Goal: Transaction & Acquisition: Purchase product/service

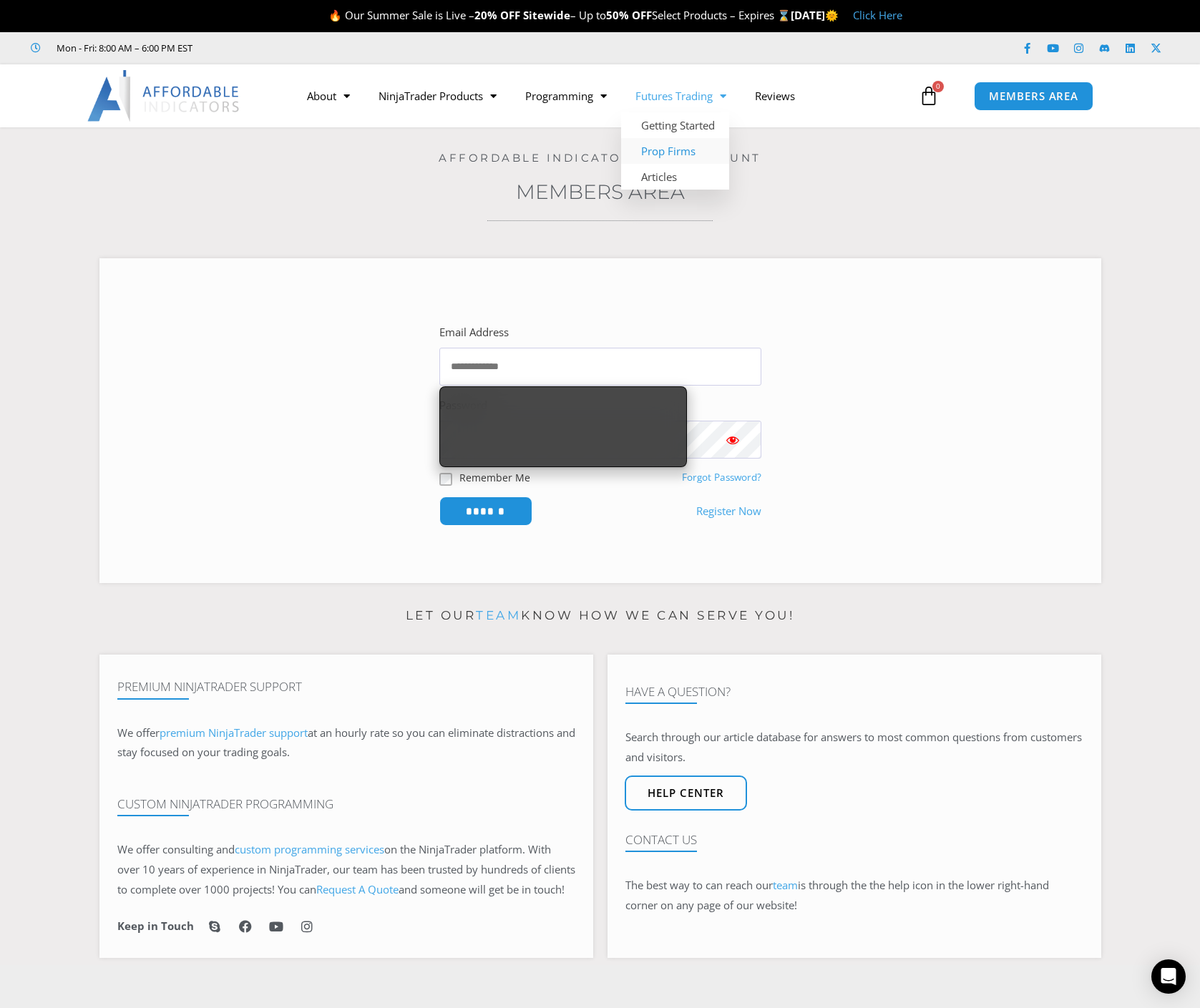
click at [674, 150] on link "Prop Firms" at bounding box center [675, 150] width 108 height 26
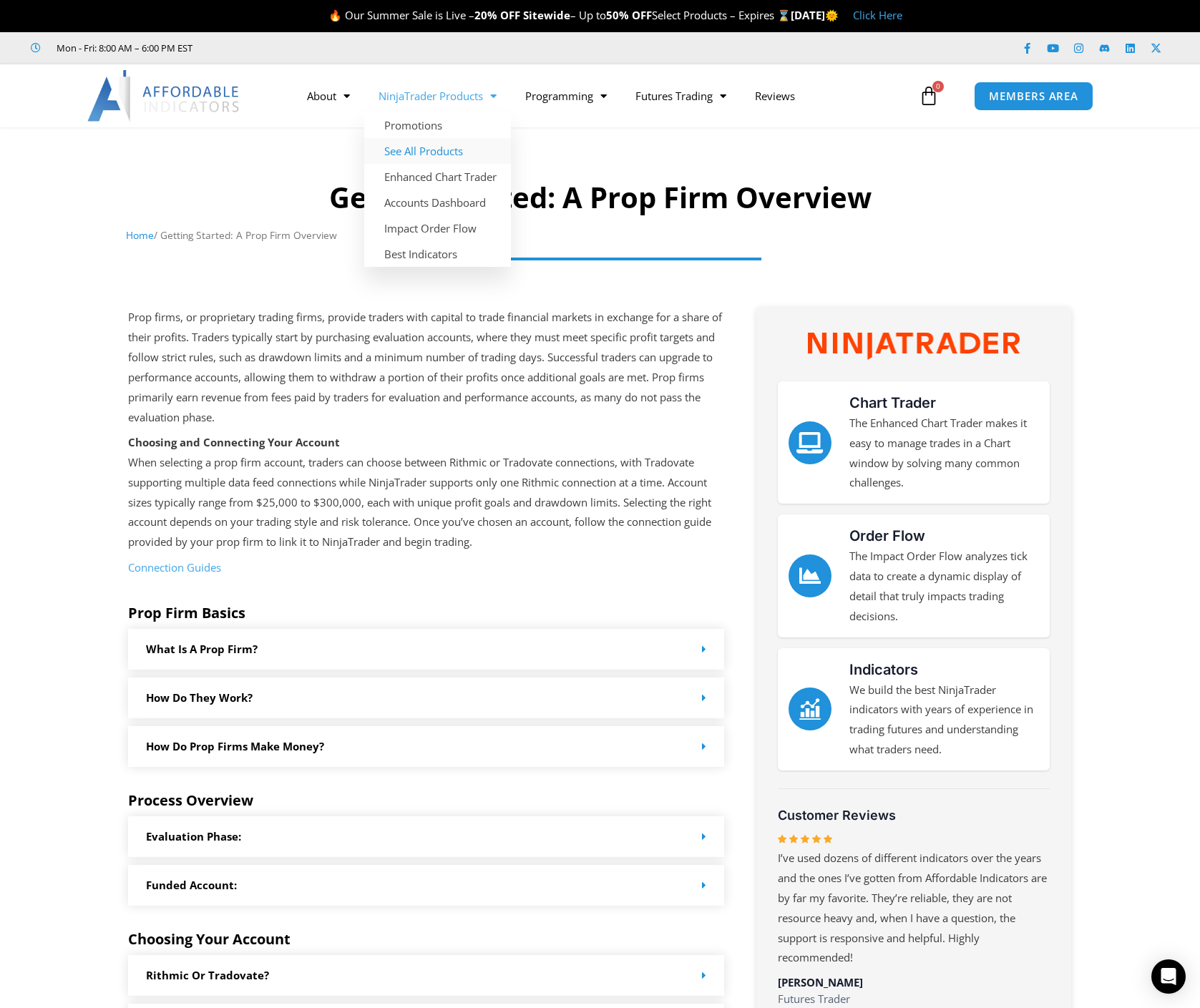
click at [416, 144] on link "See All Products" at bounding box center [437, 150] width 147 height 26
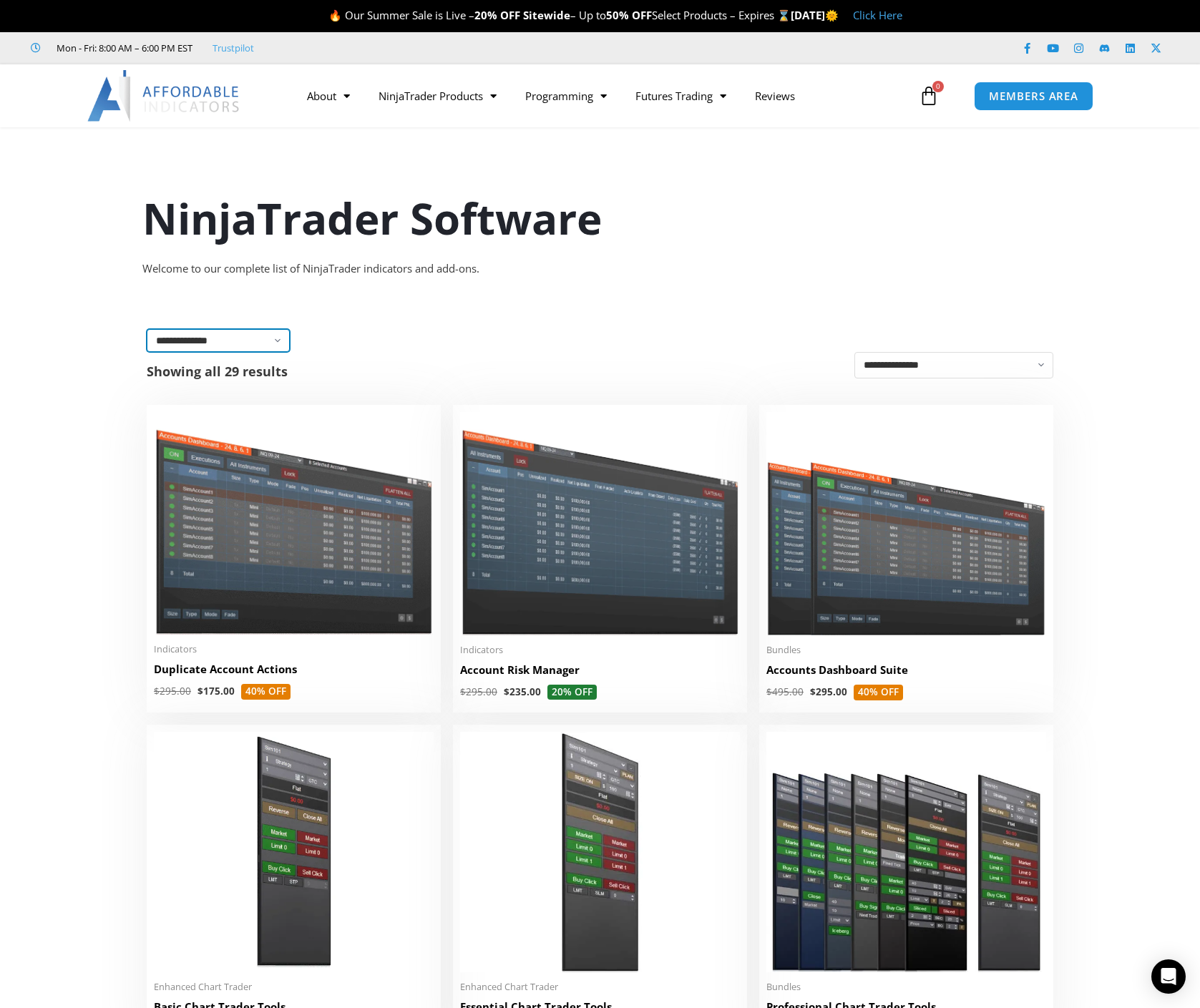
click at [259, 342] on select "**********" at bounding box center [218, 340] width 143 height 23
select select "**********"
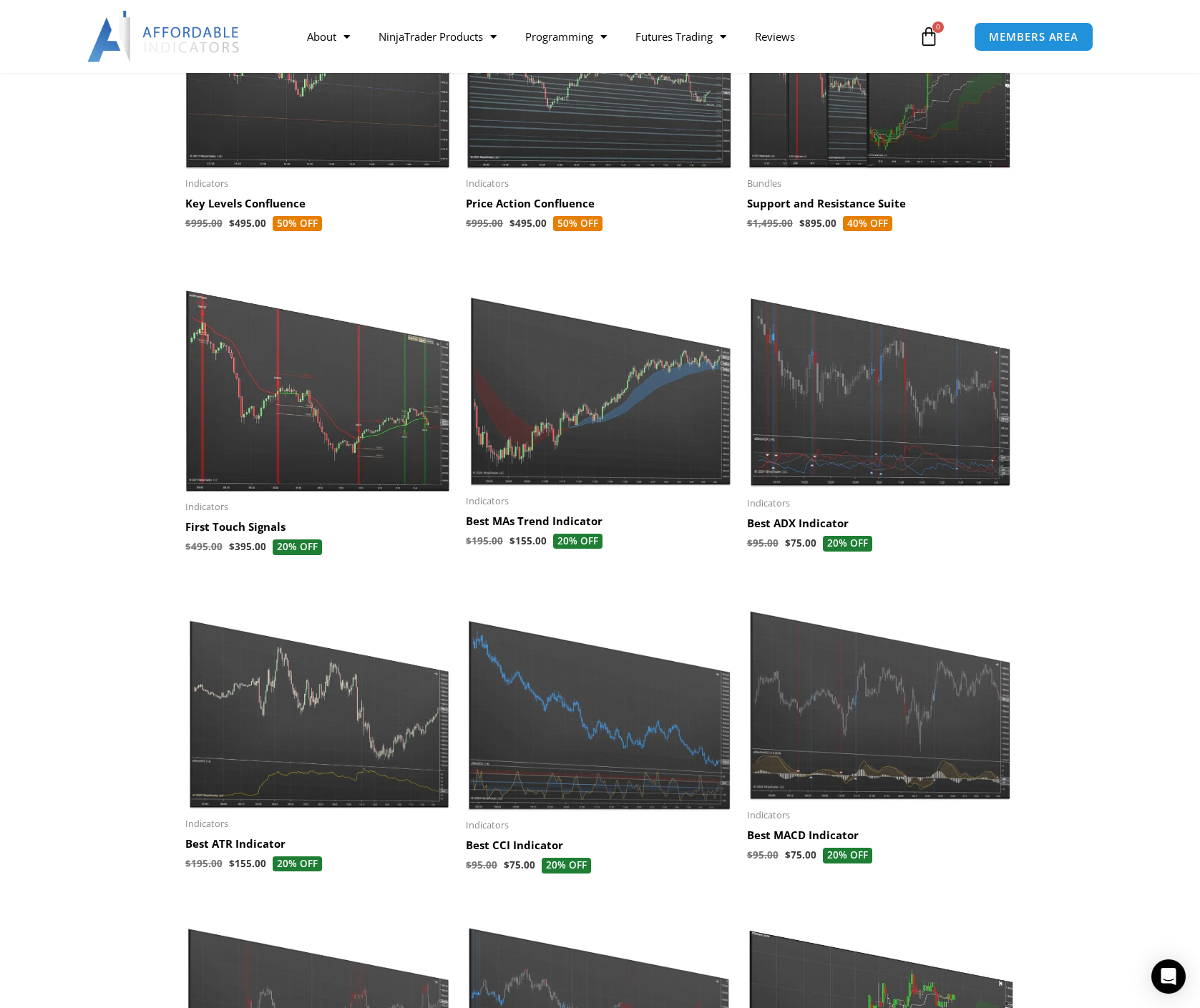
scroll to position [528, 0]
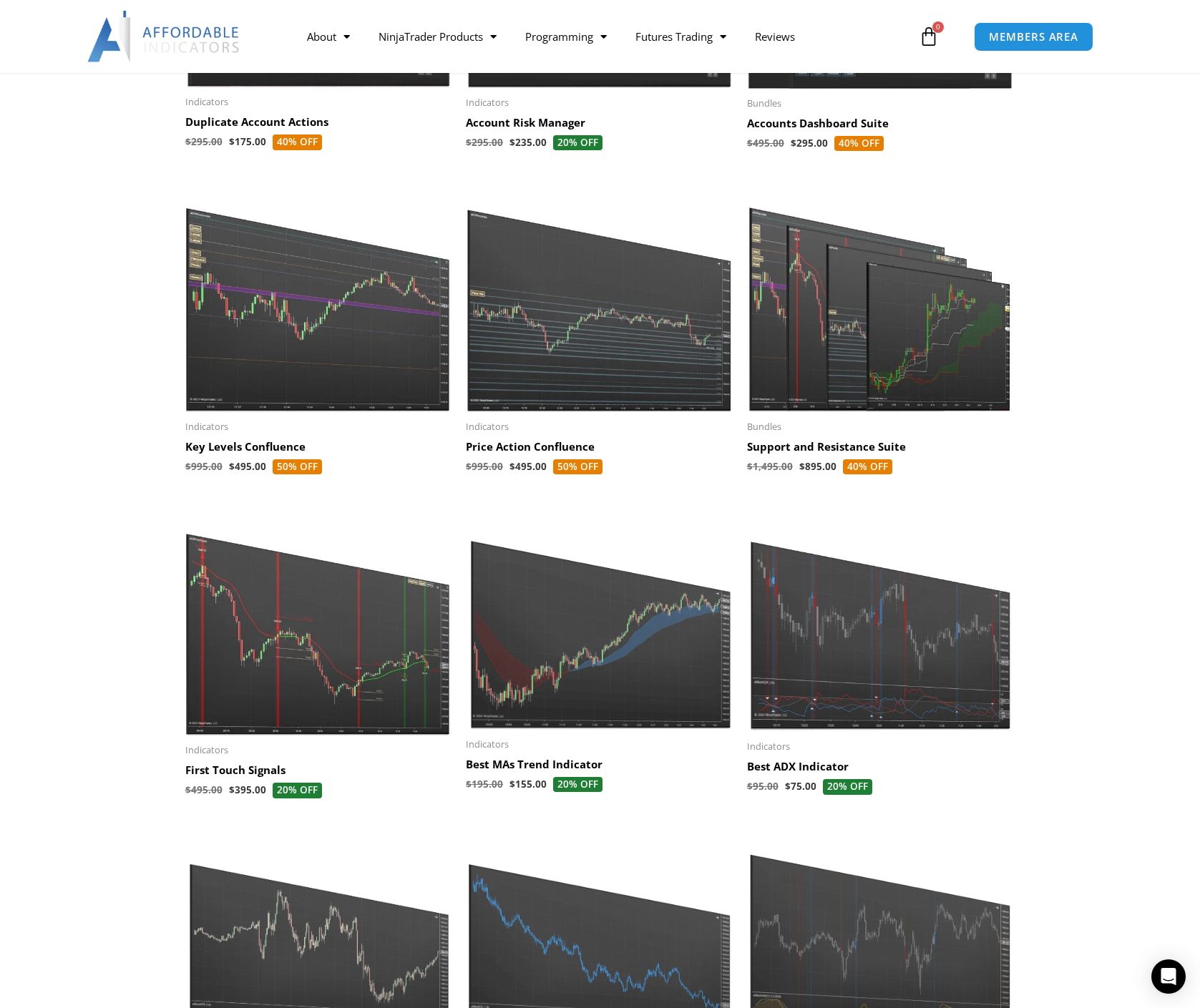
click at [278, 397] on img at bounding box center [318, 297] width 267 height 229
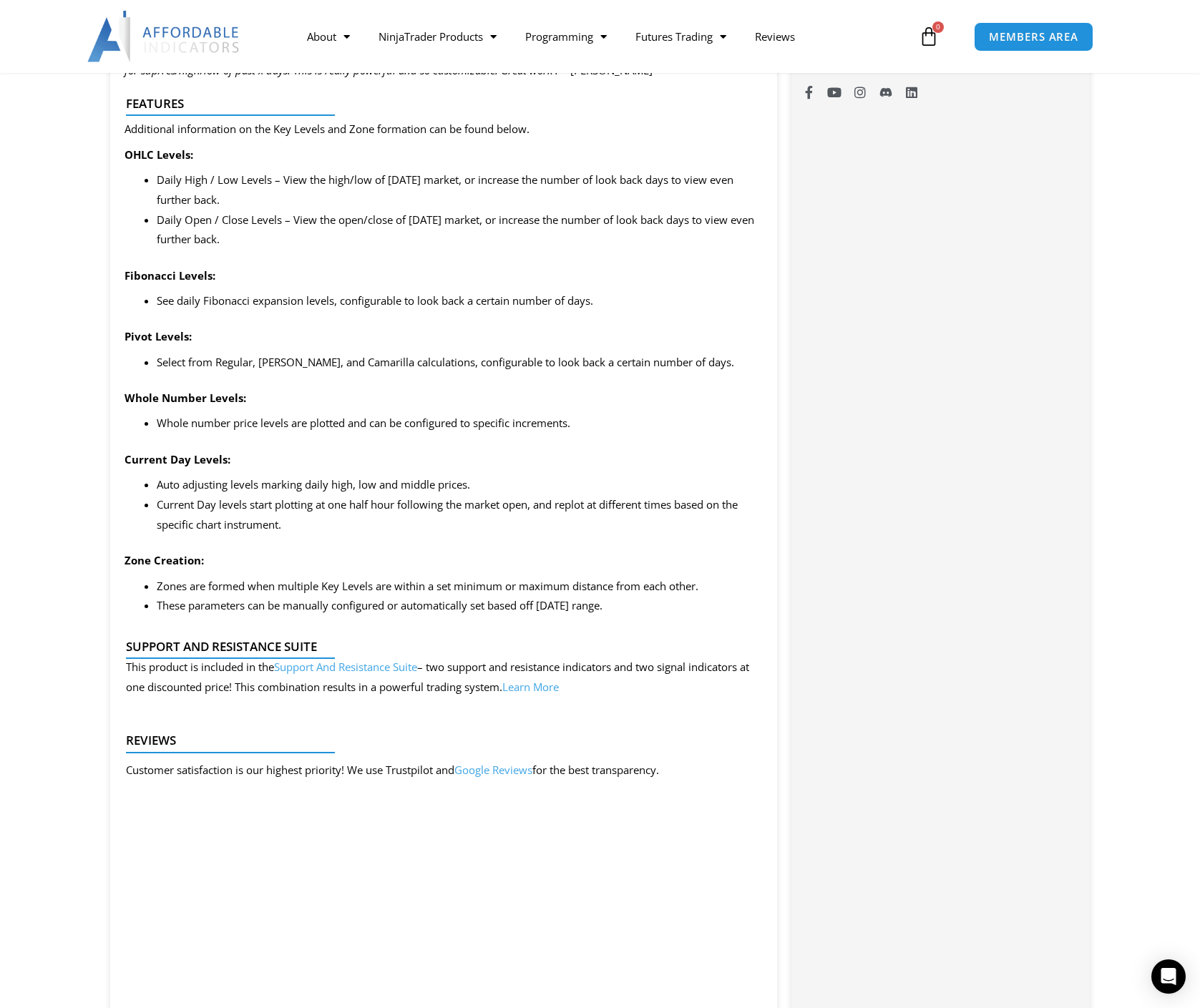
scroll to position [1235, 0]
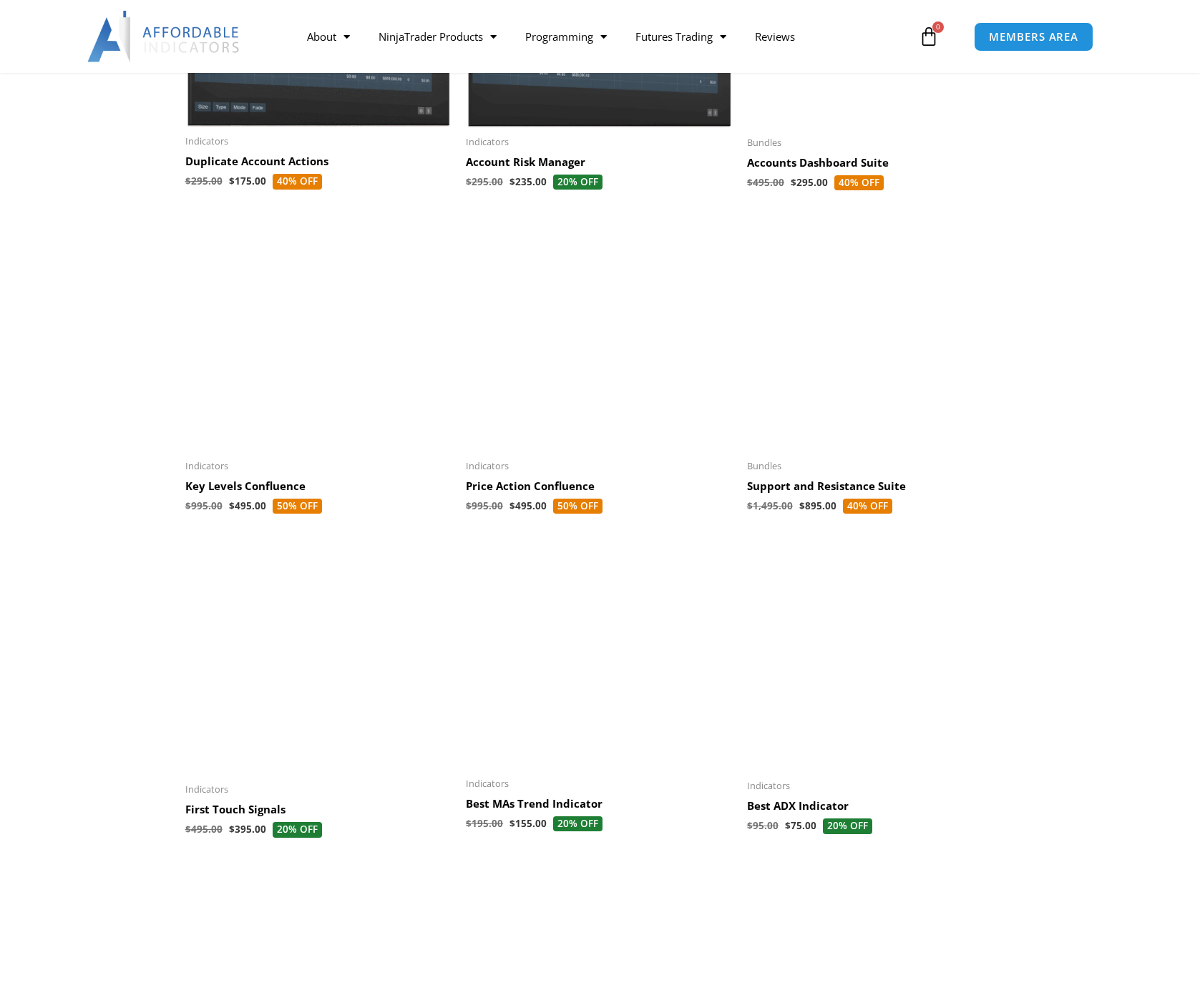
scroll to position [528, 0]
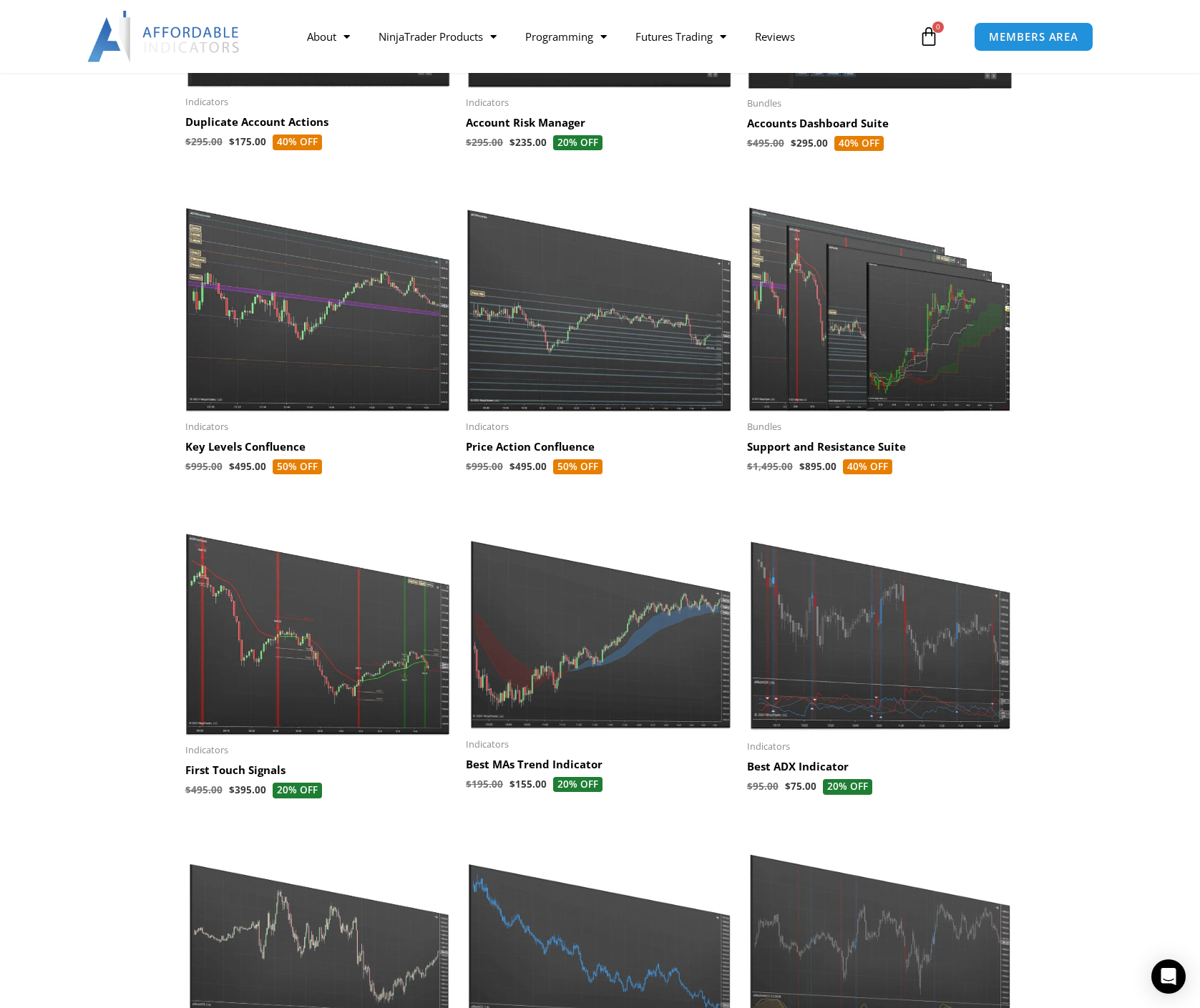
click at [548, 306] on img at bounding box center [599, 297] width 267 height 229
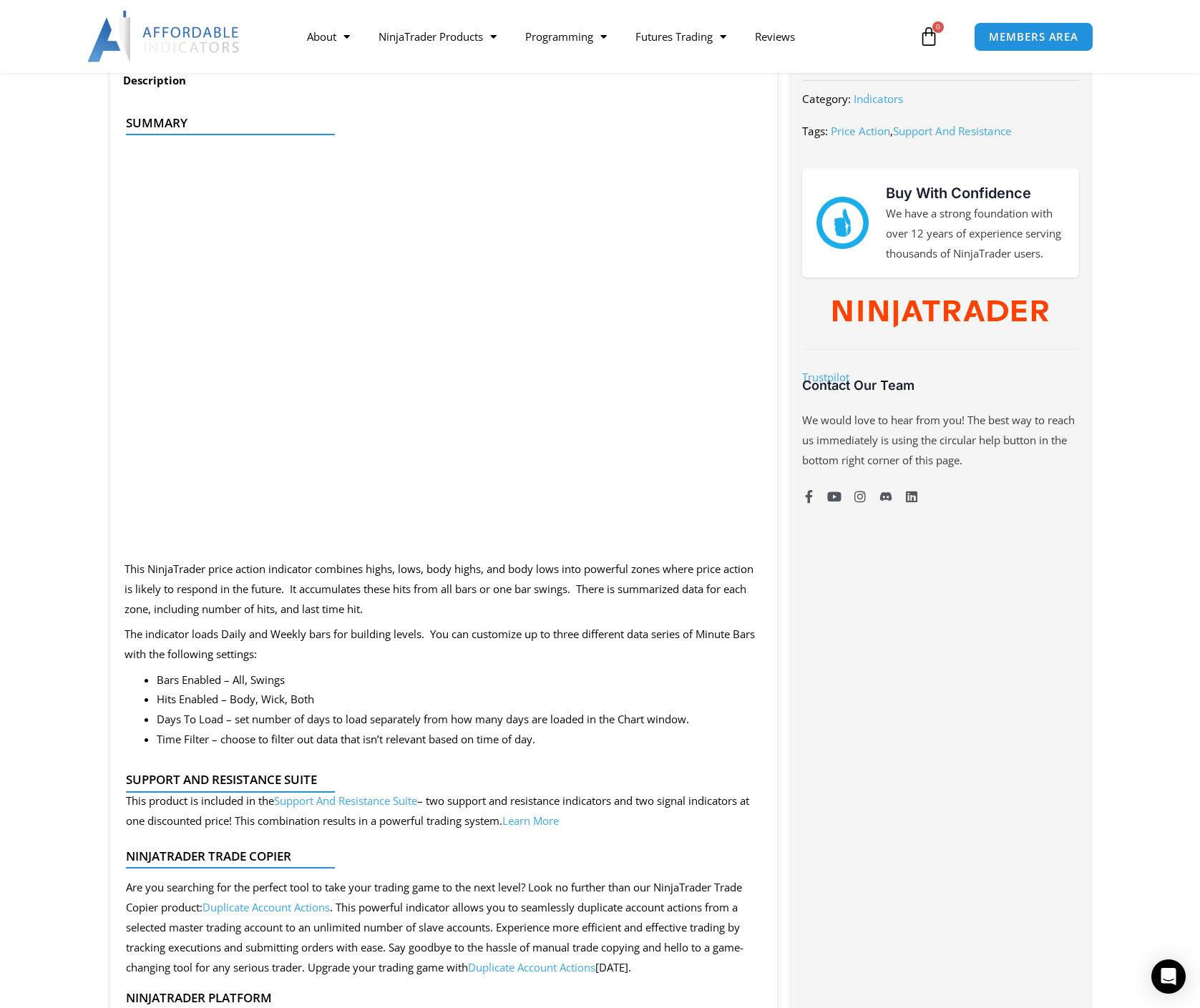
scroll to position [598, 0]
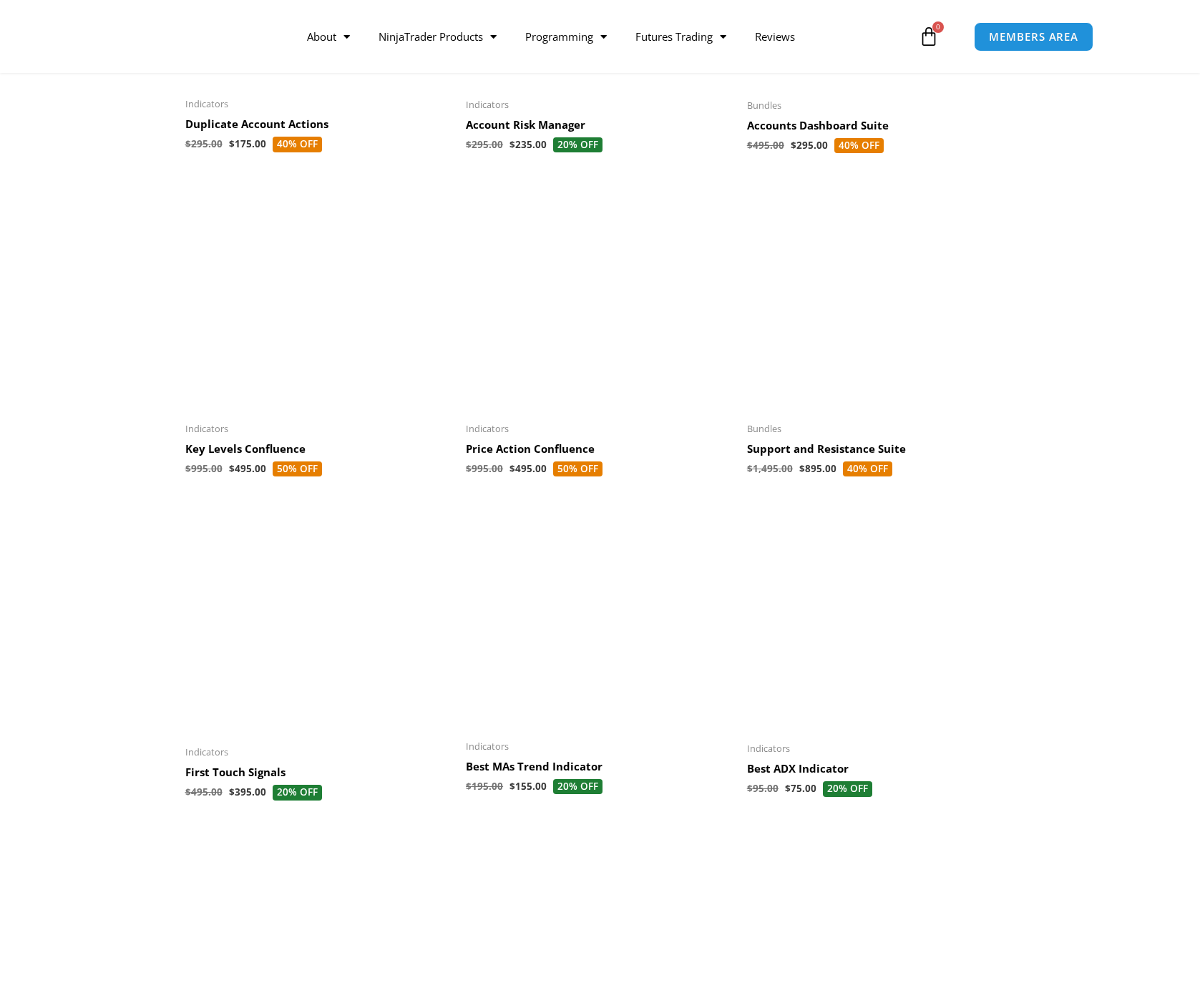
scroll to position [528, 0]
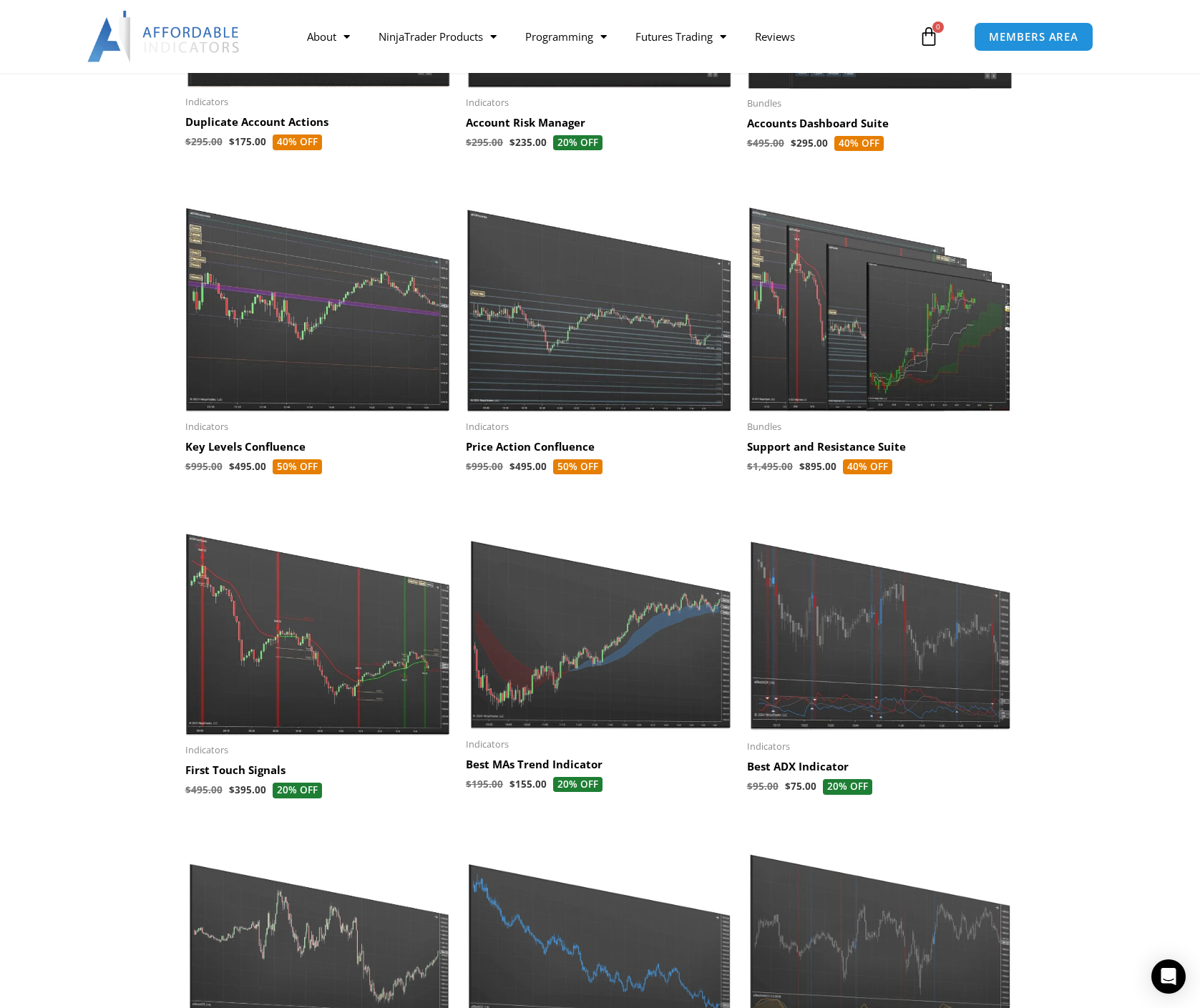
click at [834, 329] on img at bounding box center [881, 297] width 267 height 229
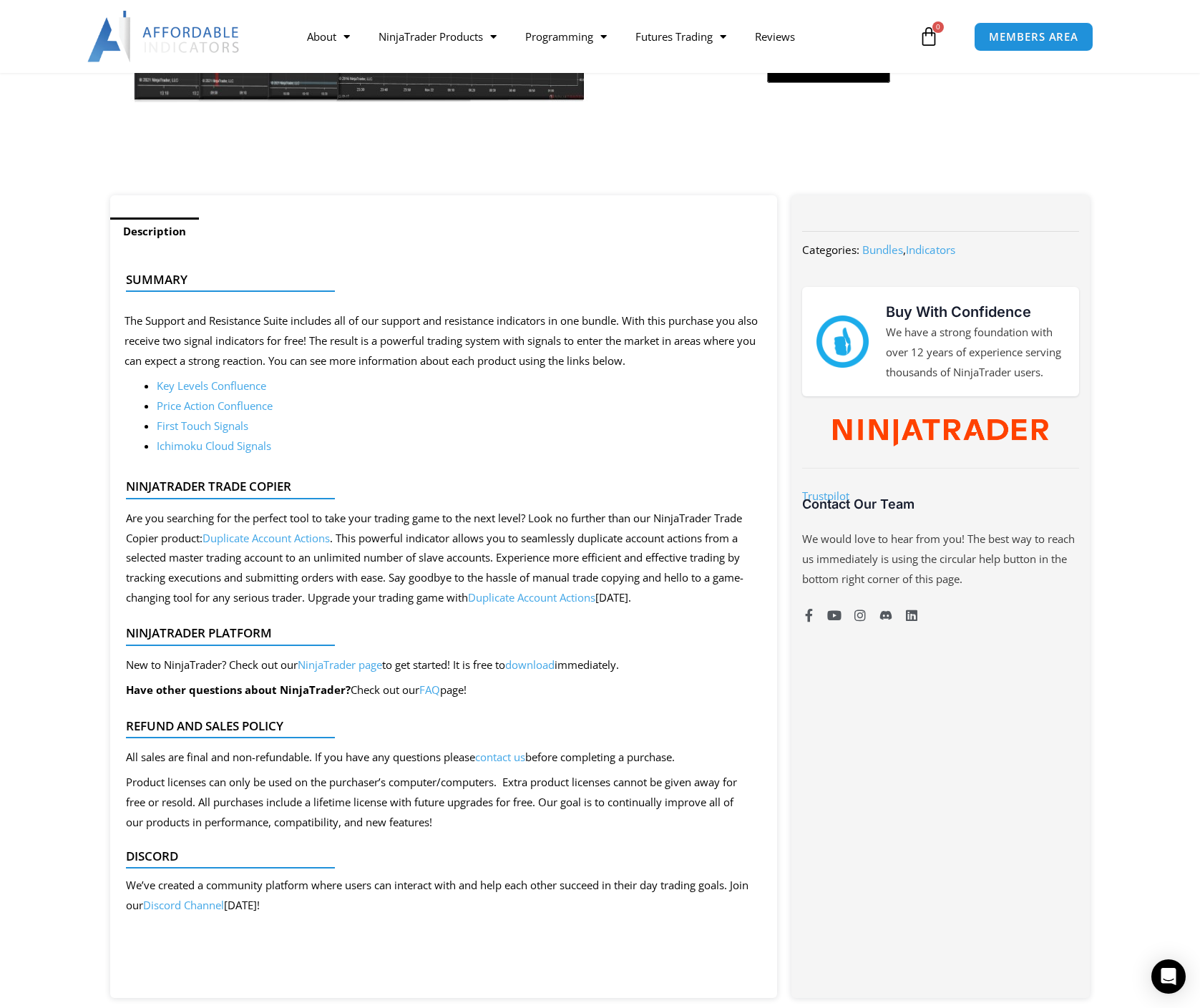
scroll to position [448, 0]
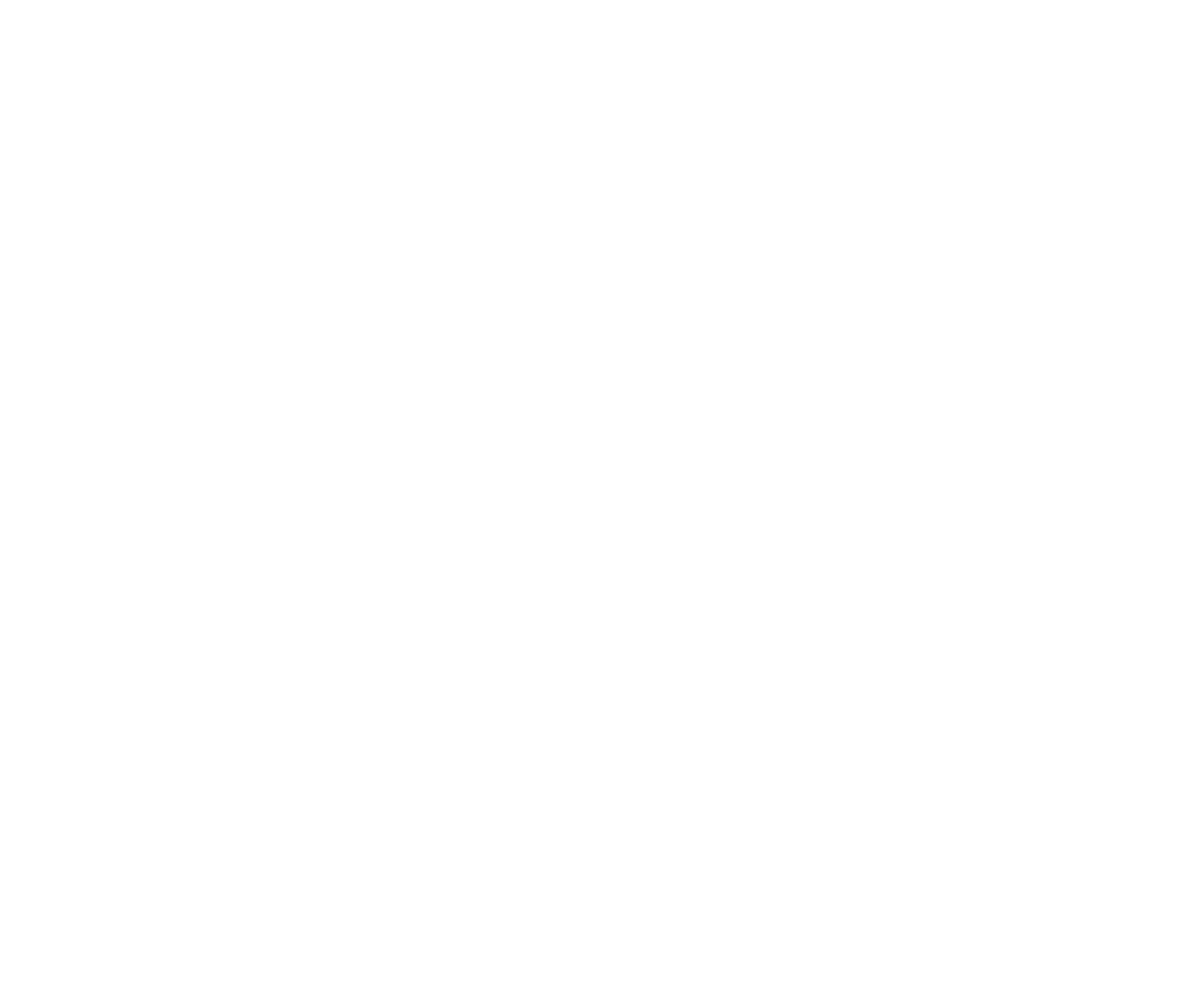
scroll to position [528, 0]
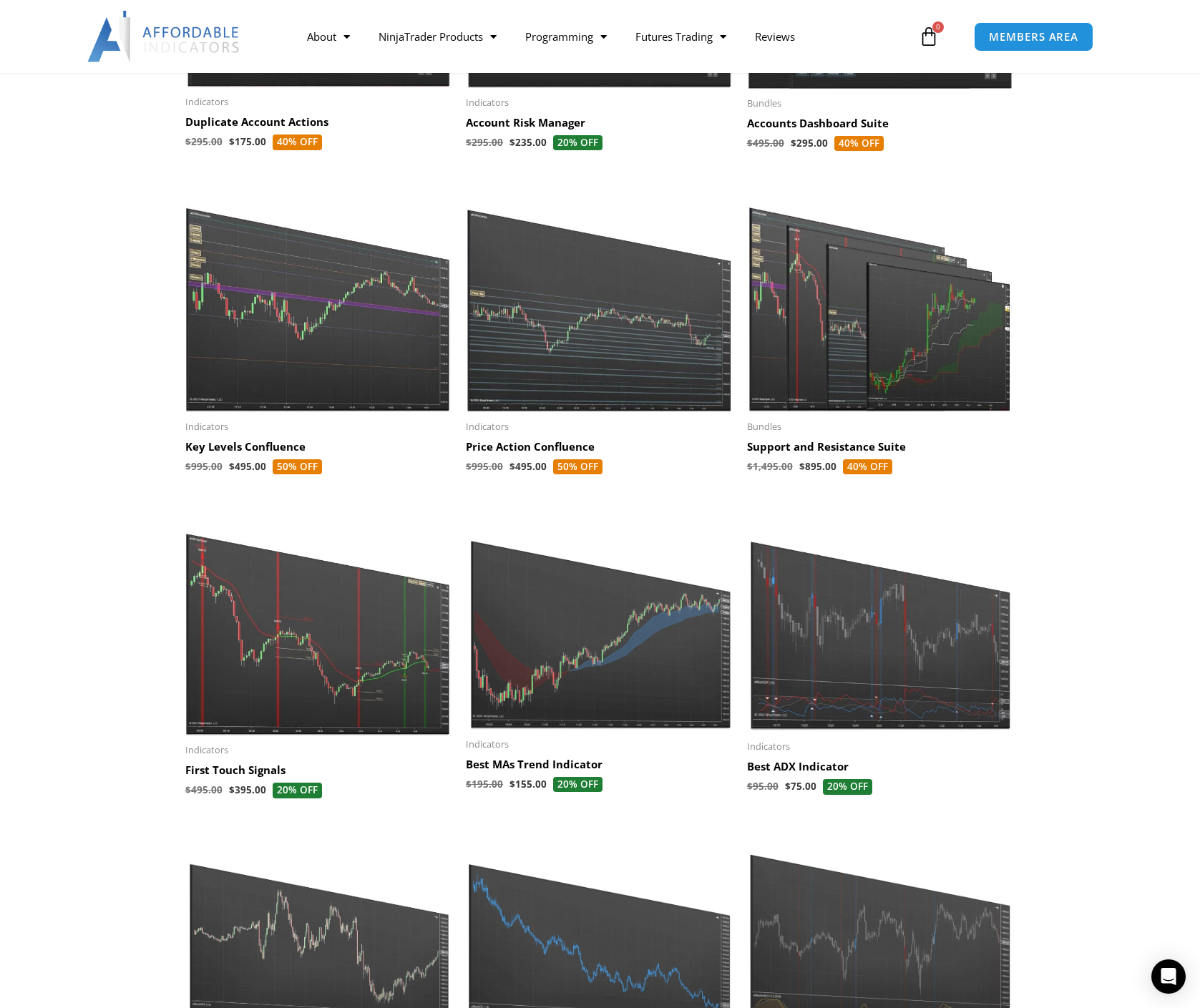
click at [287, 629] on img at bounding box center [318, 620] width 267 height 229
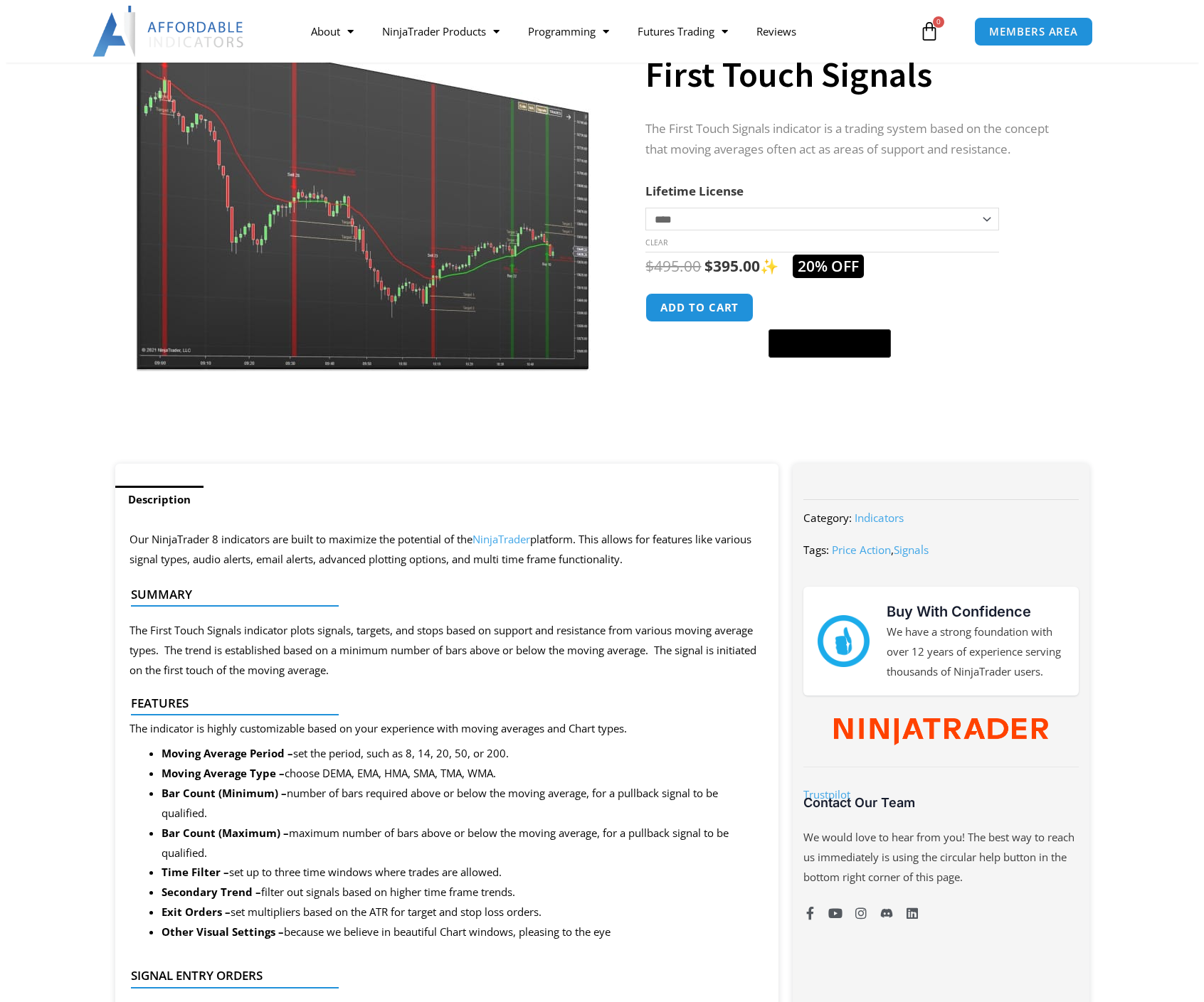
scroll to position [177, 0]
